Goal: Information Seeking & Learning: Find specific fact

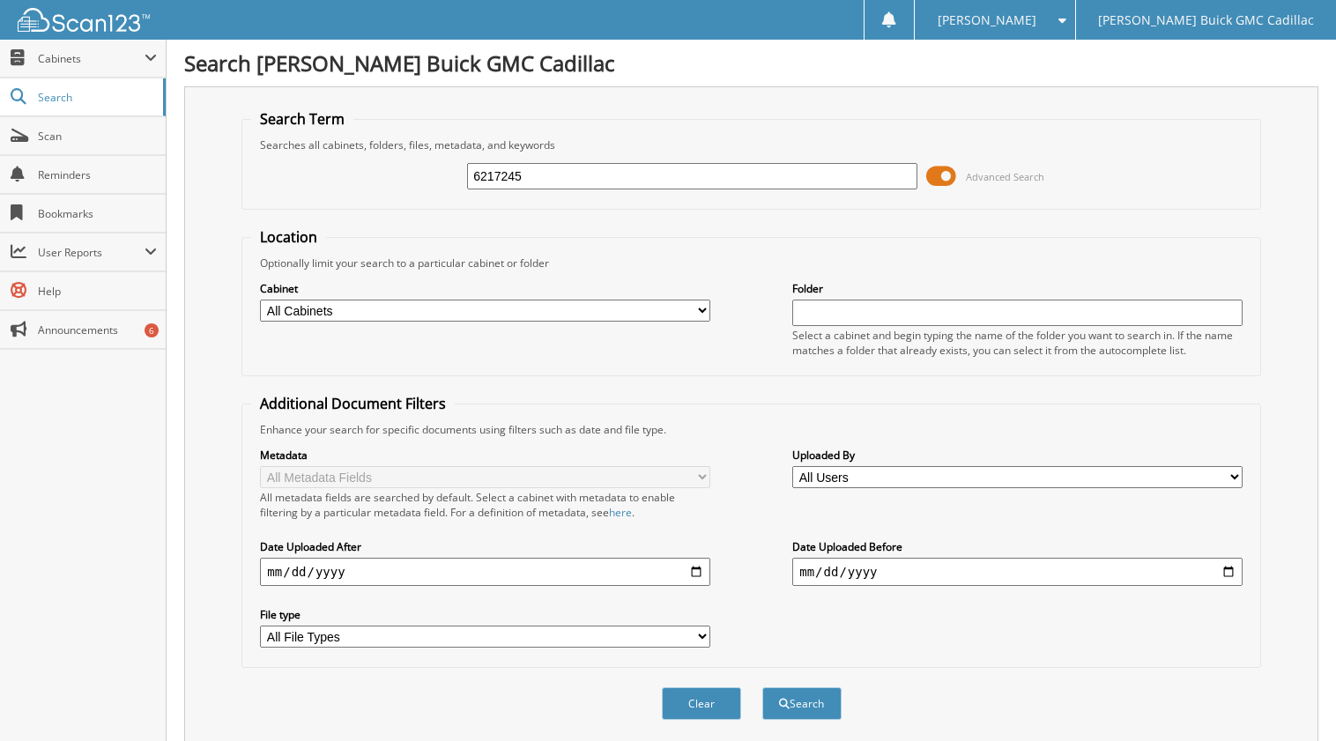
type input "6217245"
click at [762, 687] on button "Search" at bounding box center [801, 703] width 79 height 33
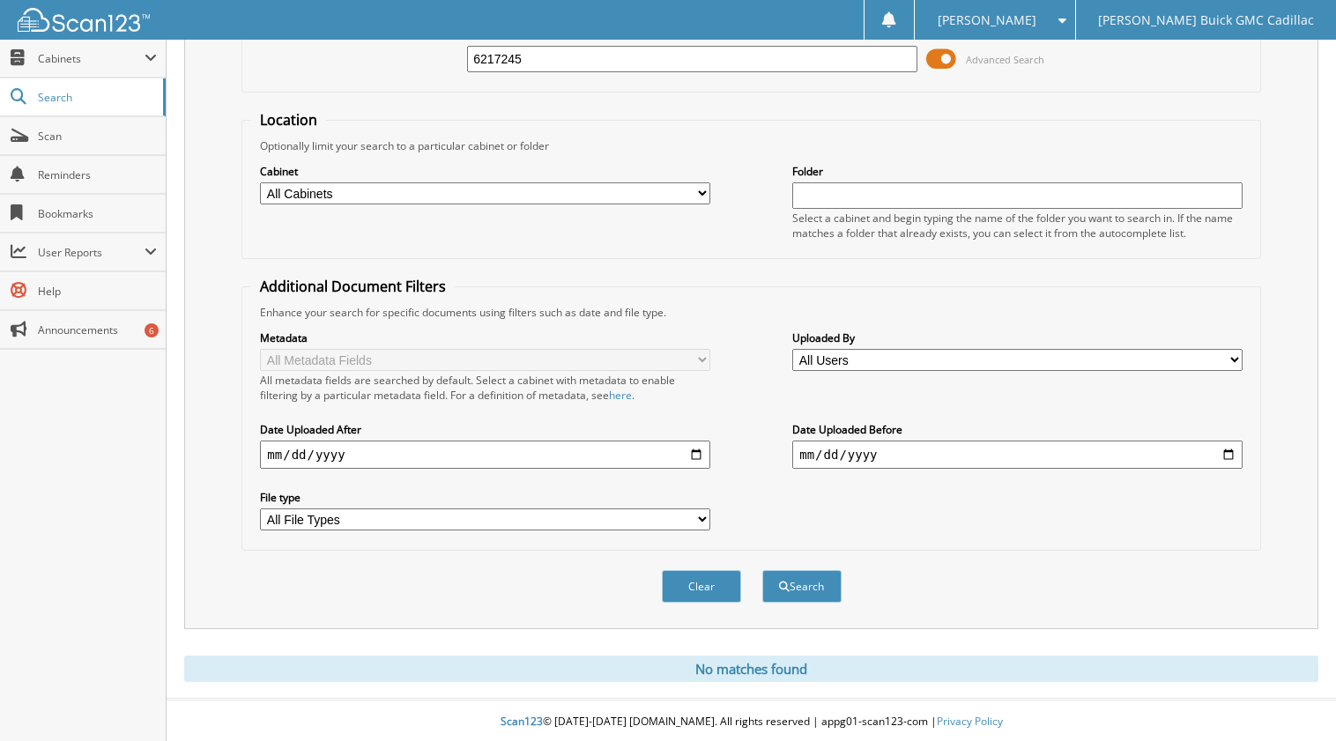
scroll to position [121, 0]
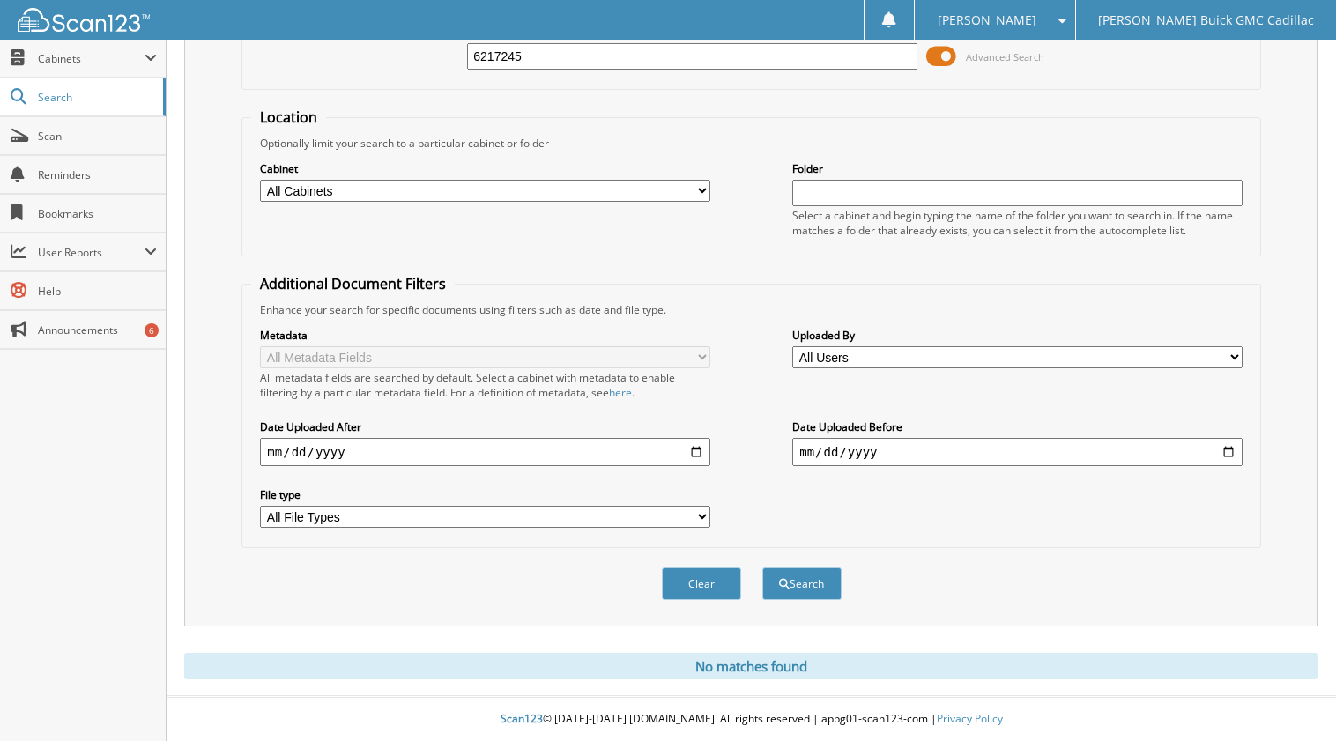
click at [762, 568] on button "Search" at bounding box center [801, 584] width 79 height 33
